Goal: Task Accomplishment & Management: Use online tool/utility

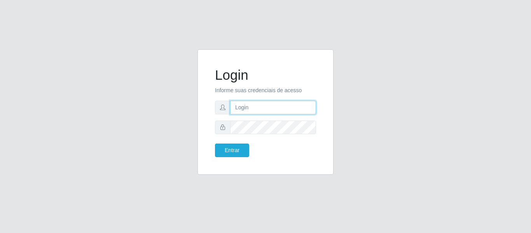
click at [308, 111] on input "text" at bounding box center [273, 108] width 86 height 14
type input "[PERSON_NAME][EMAIL_ADDRESS][DOMAIN_NAME]"
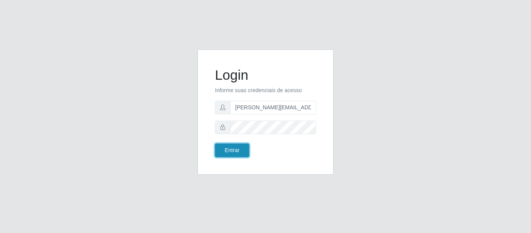
click at [230, 145] on button "Entrar" at bounding box center [232, 150] width 34 height 14
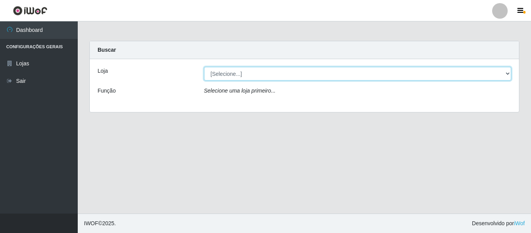
click at [506, 71] on select "[Selecione...] Hiper Queiroz - [GEOGRAPHIC_DATA]" at bounding box center [357, 74] width 307 height 14
select select "497"
click at [204, 67] on select "[Selecione...] Hiper Queiroz - [GEOGRAPHIC_DATA]" at bounding box center [357, 74] width 307 height 14
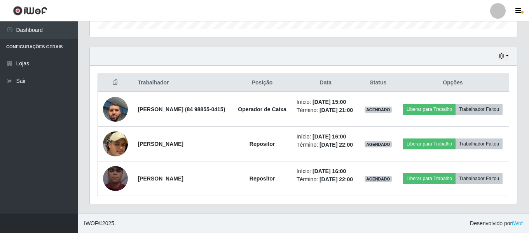
scroll to position [272, 0]
